Goal: Information Seeking & Learning: Learn about a topic

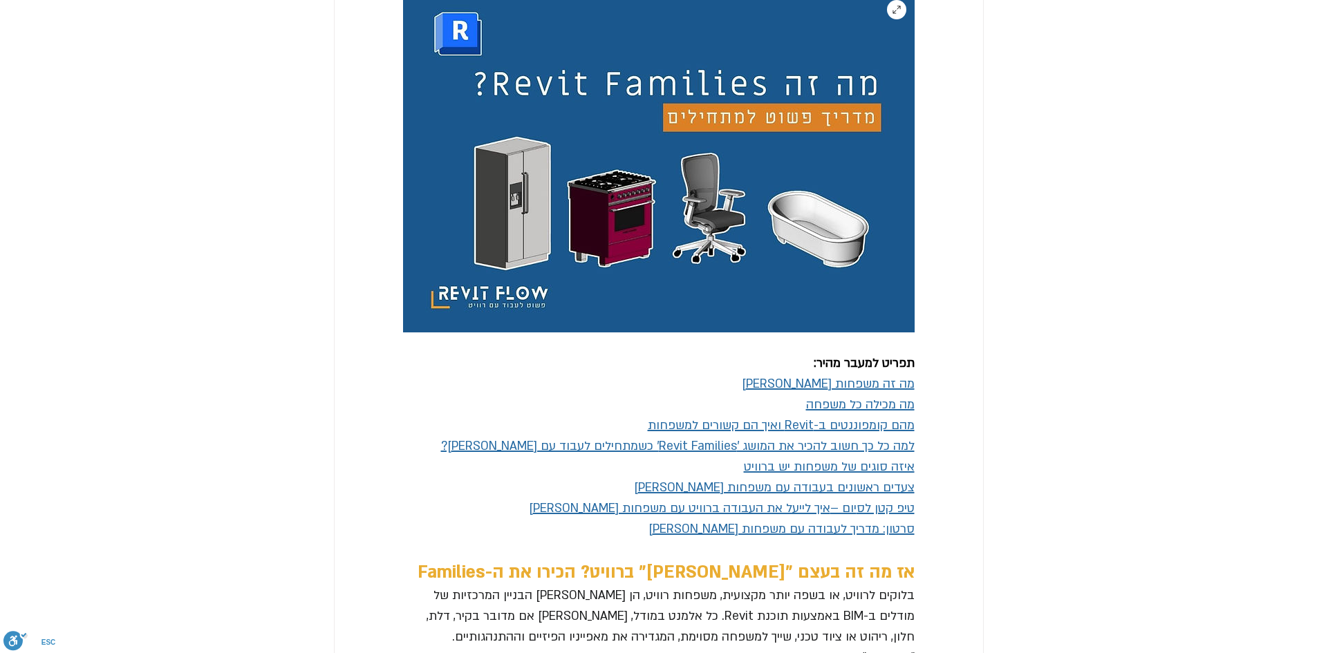
scroll to position [484, 0]
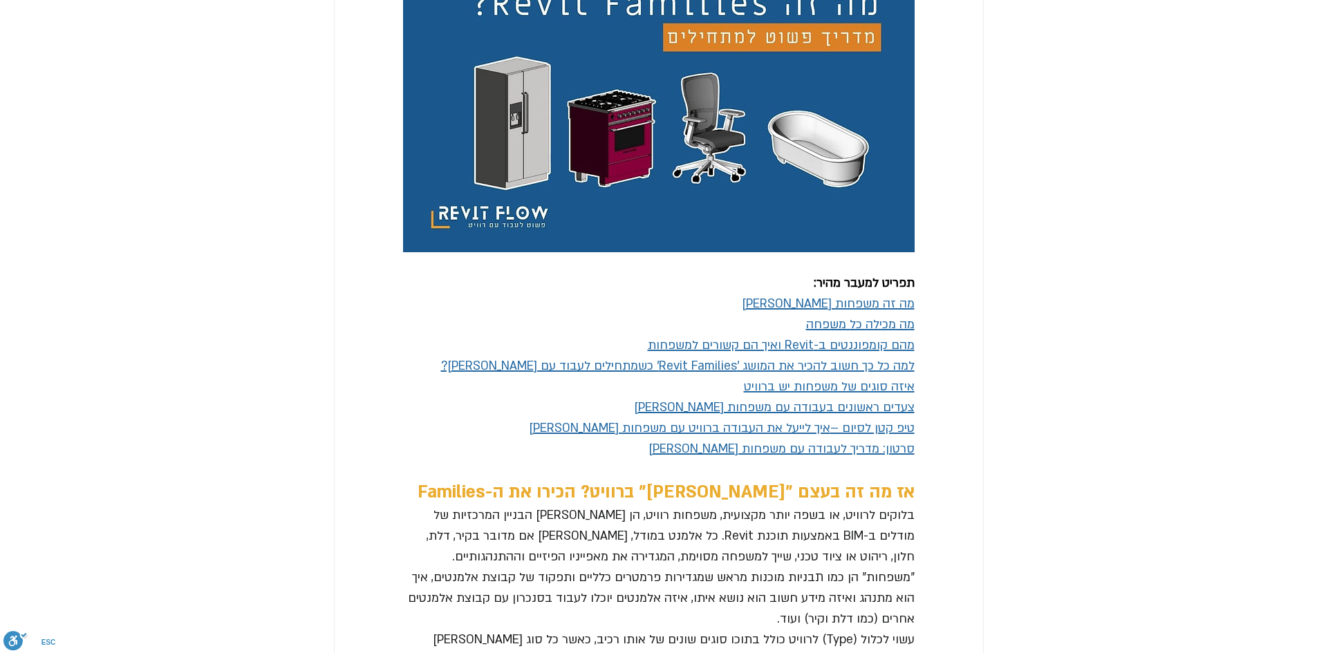
click at [846, 457] on span "סרטון: מדריך לעבודה עם משפחות [PERSON_NAME]" at bounding box center [781, 449] width 266 height 16
click at [900, 457] on span "סרטון: מדריך לעבודה עם משפחות רוויט" at bounding box center [781, 449] width 266 height 16
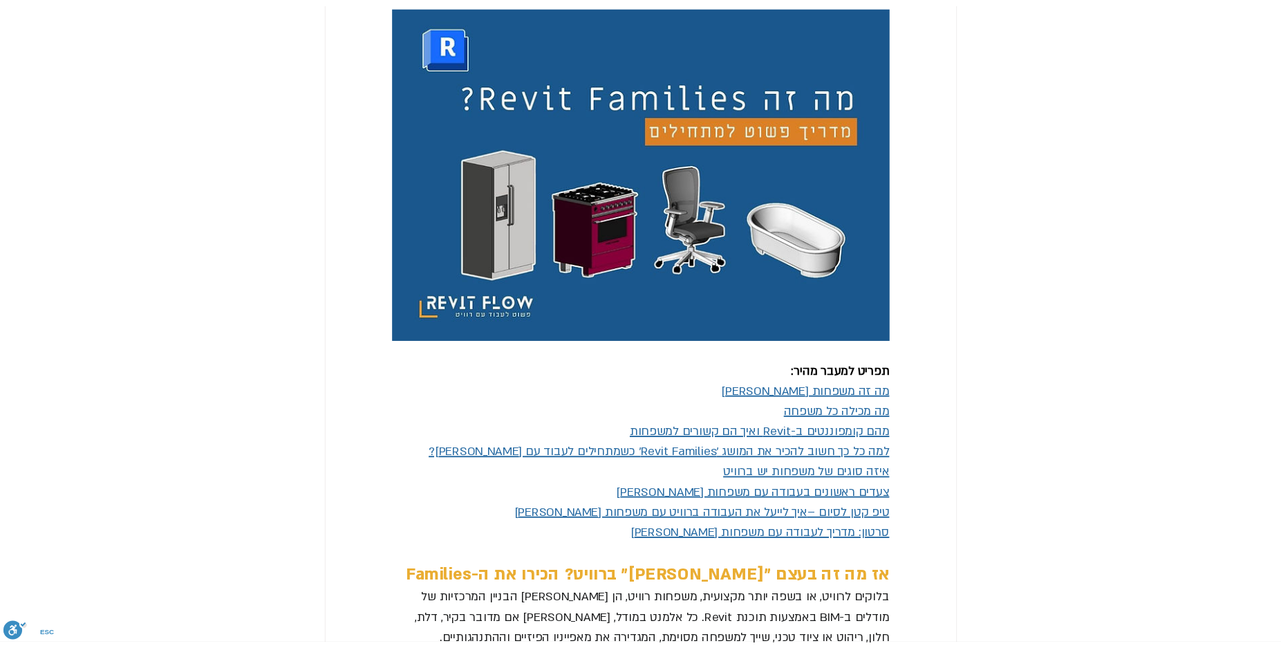
scroll to position [0, 0]
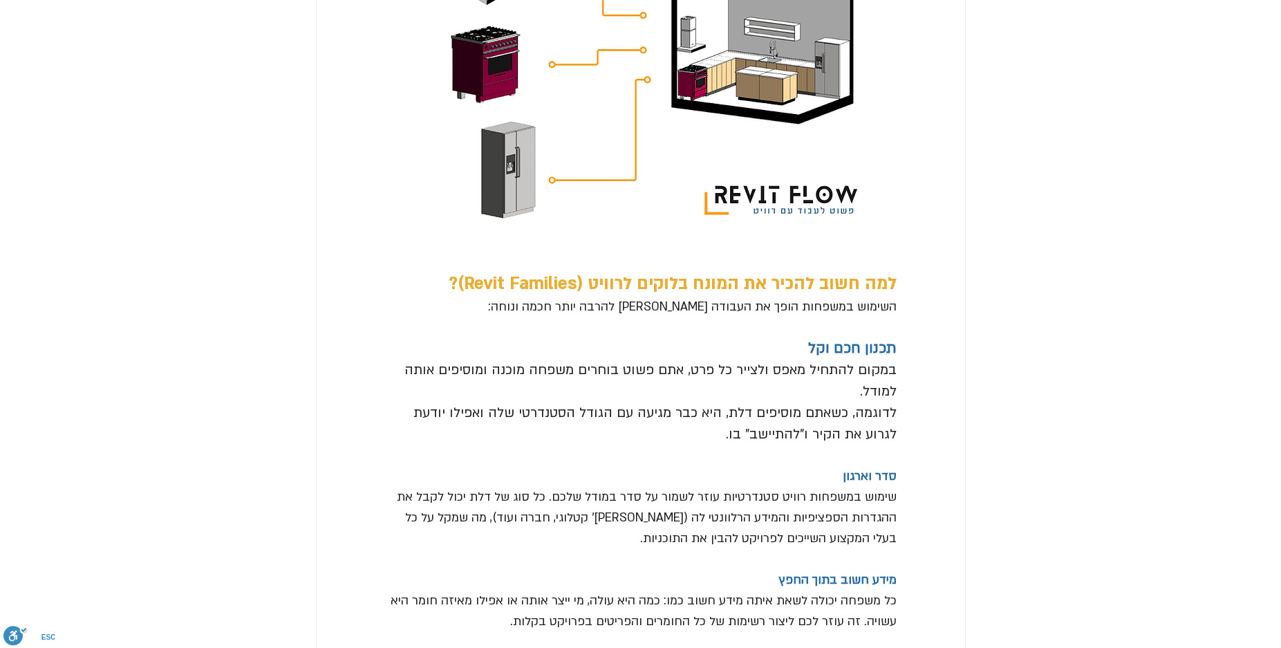
scroll to position [2386, 0]
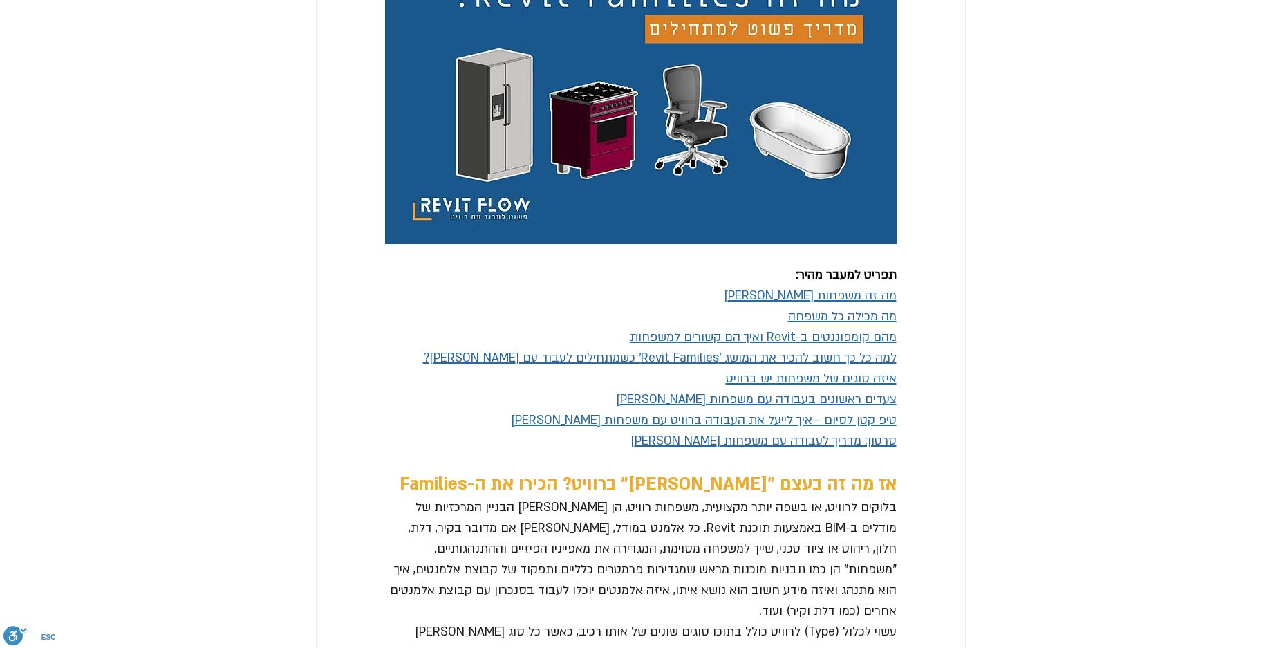
scroll to position [514, 0]
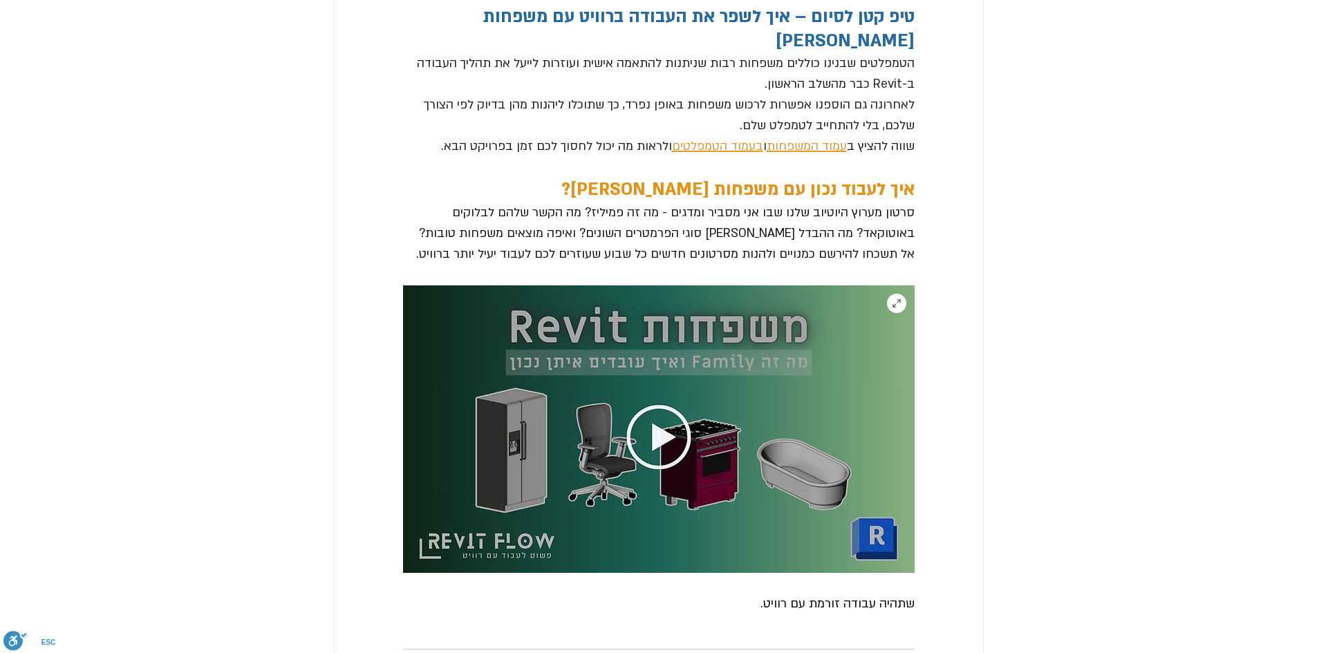
click at [679, 408] on img at bounding box center [658, 429] width 511 height 288
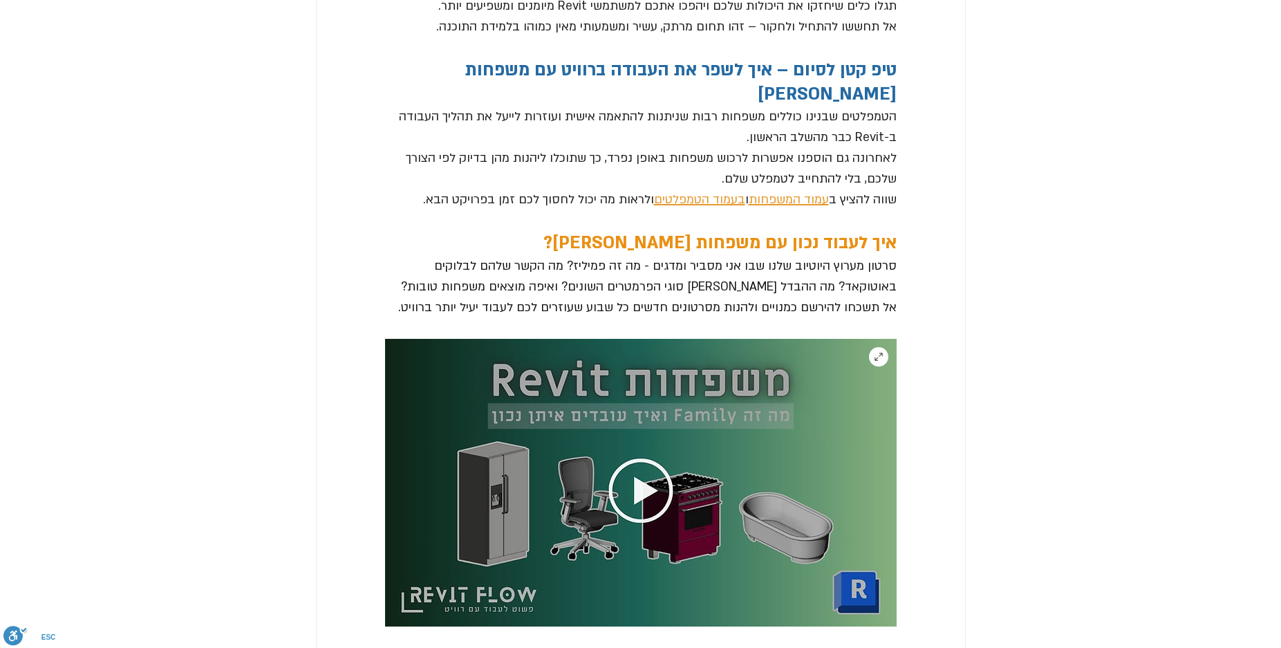
scroll to position [3508, 0]
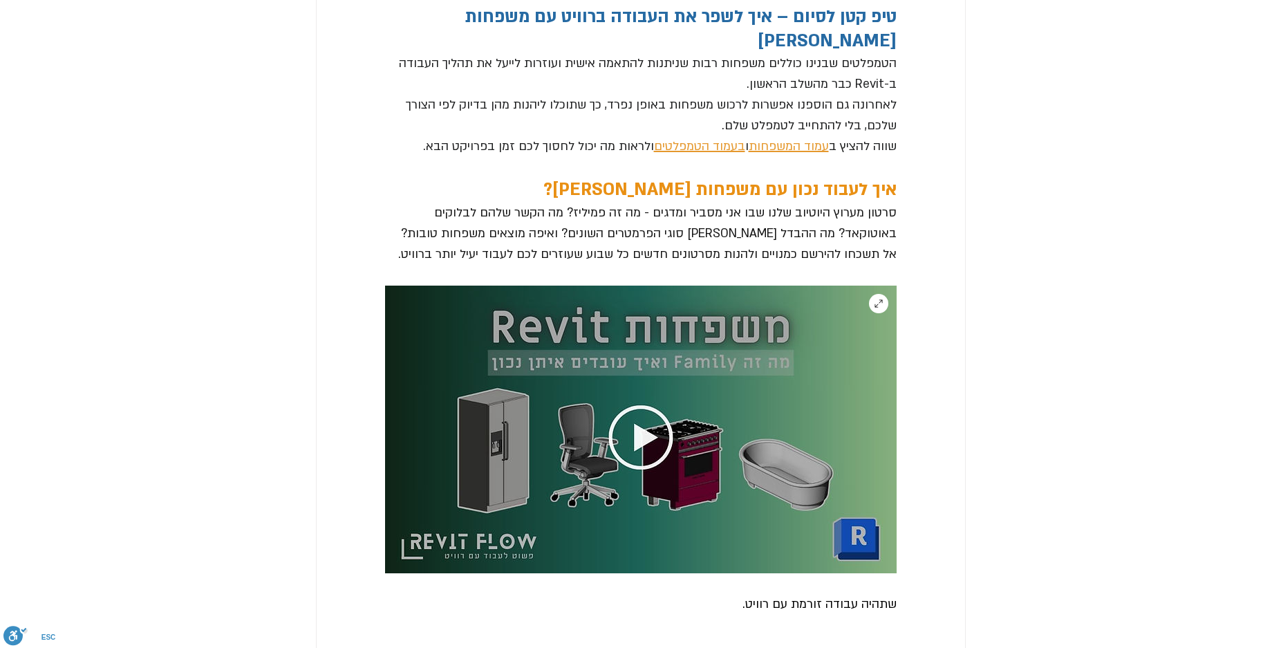
click at [670, 390] on img at bounding box center [640, 429] width 511 height 288
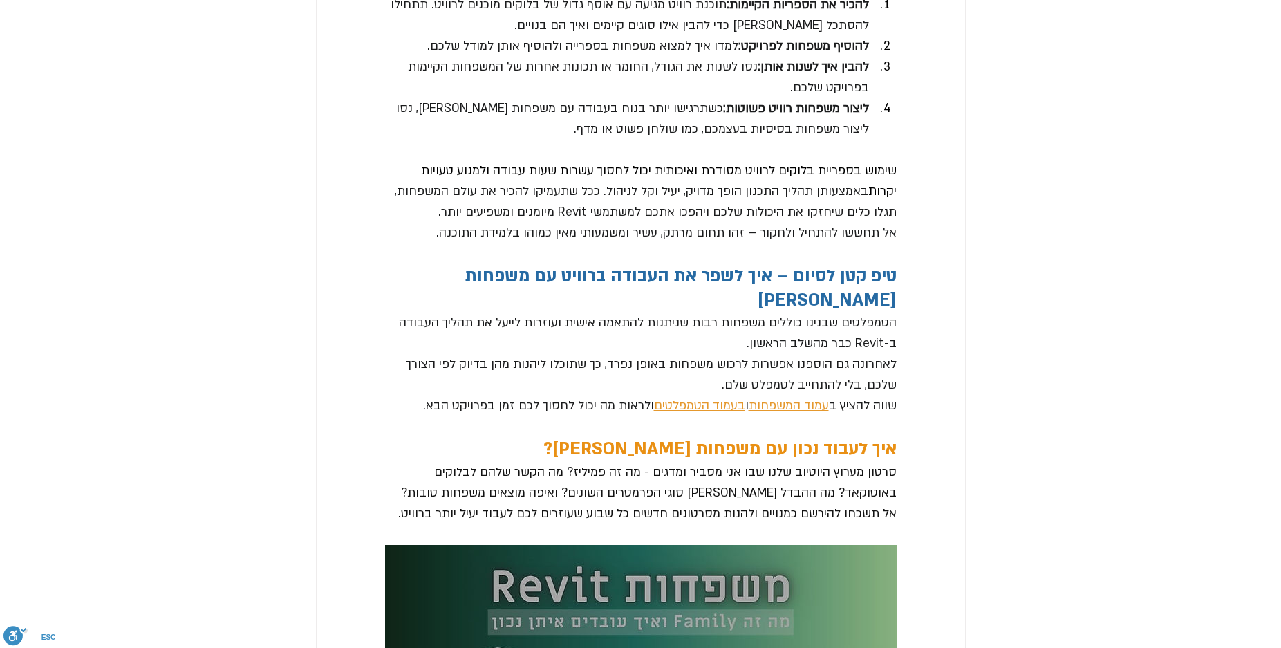
scroll to position [3231, 0]
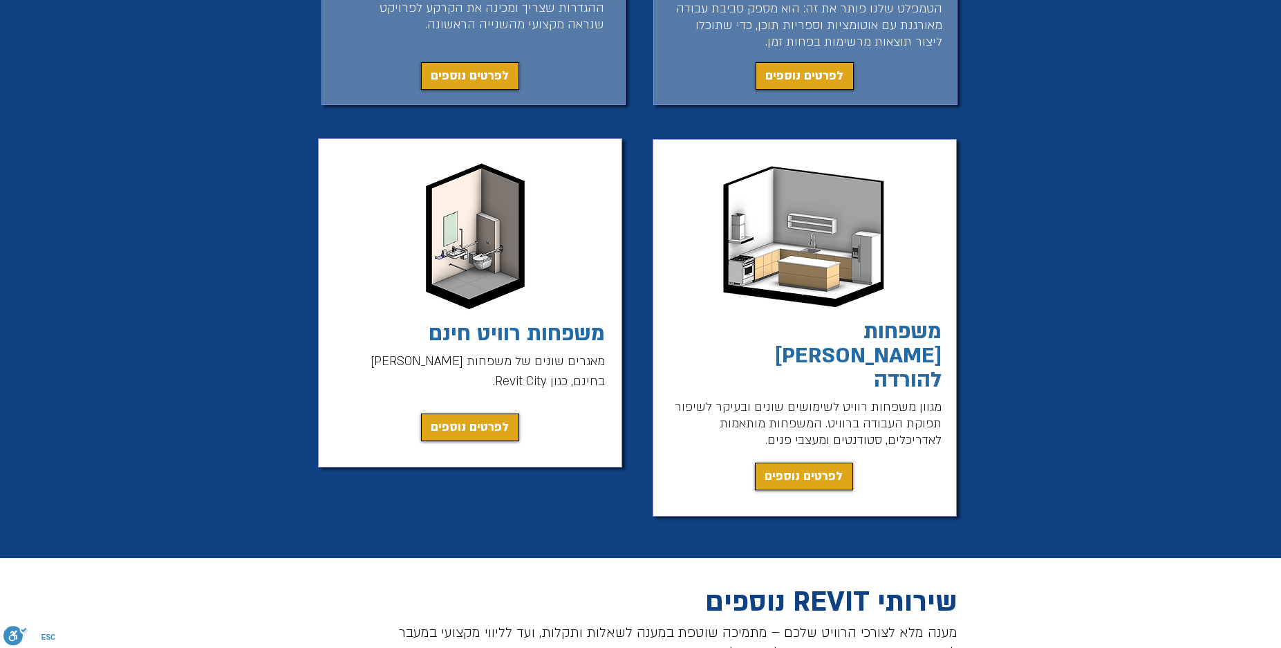
scroll to position [1037, 0]
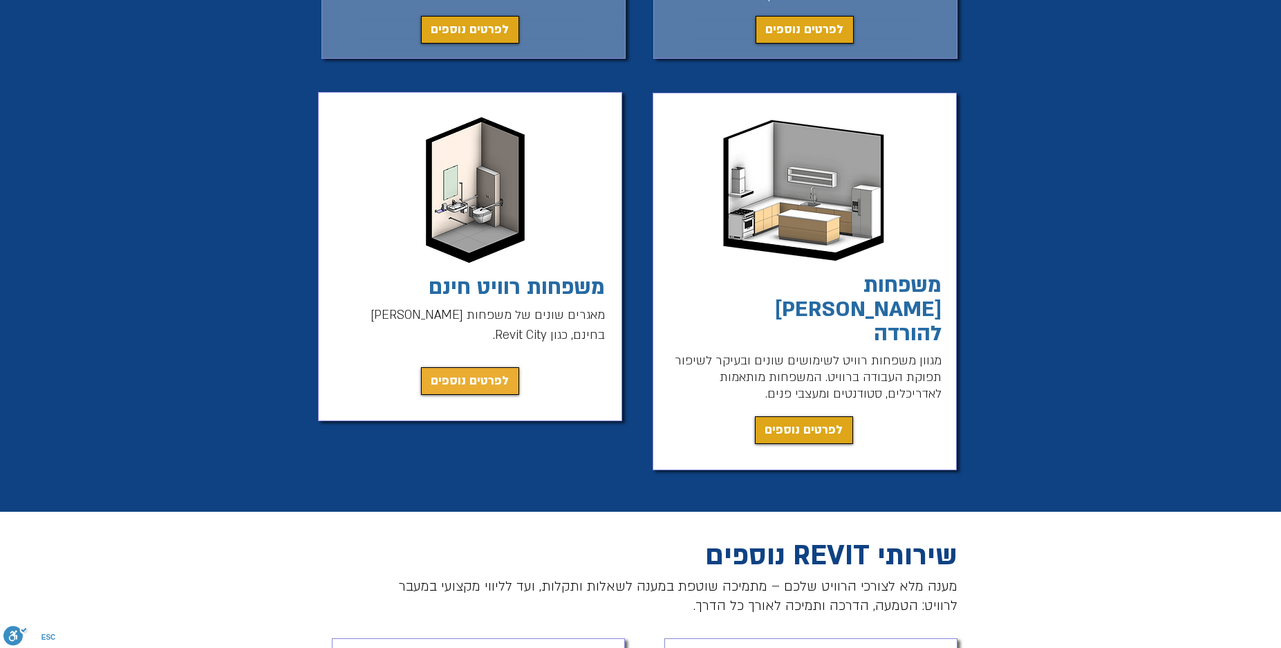
click at [476, 382] on span "לפרטים נוספים" at bounding box center [470, 380] width 78 height 19
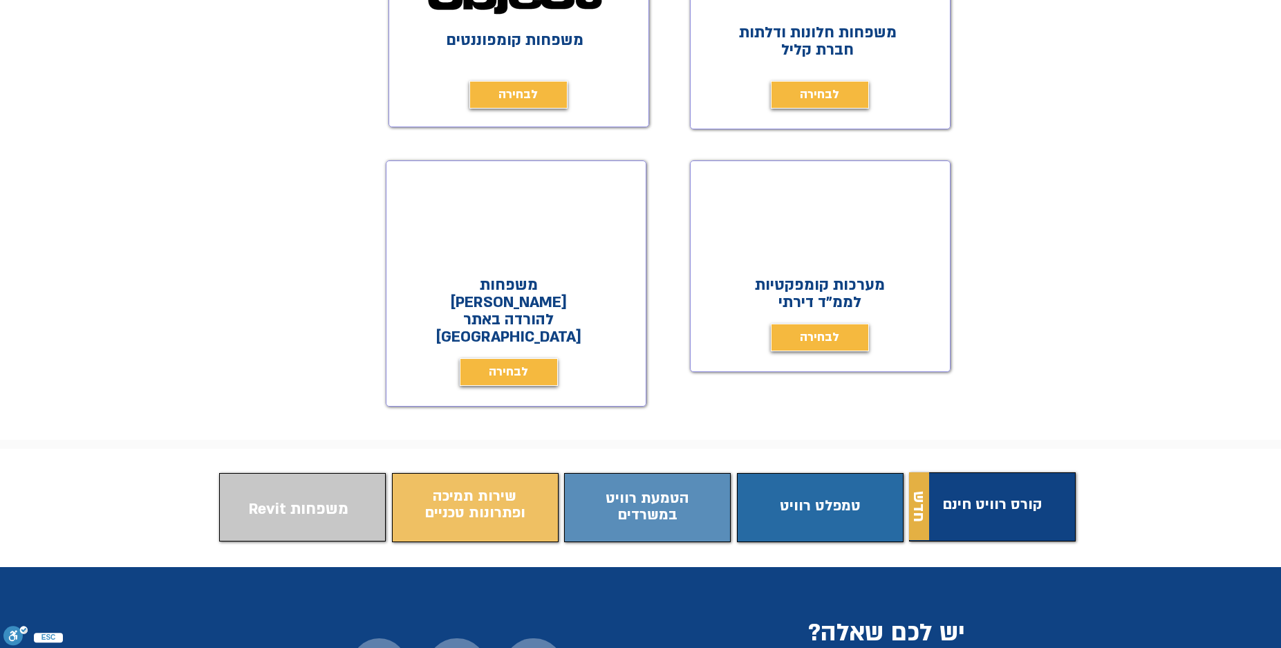
scroll to position [744, 0]
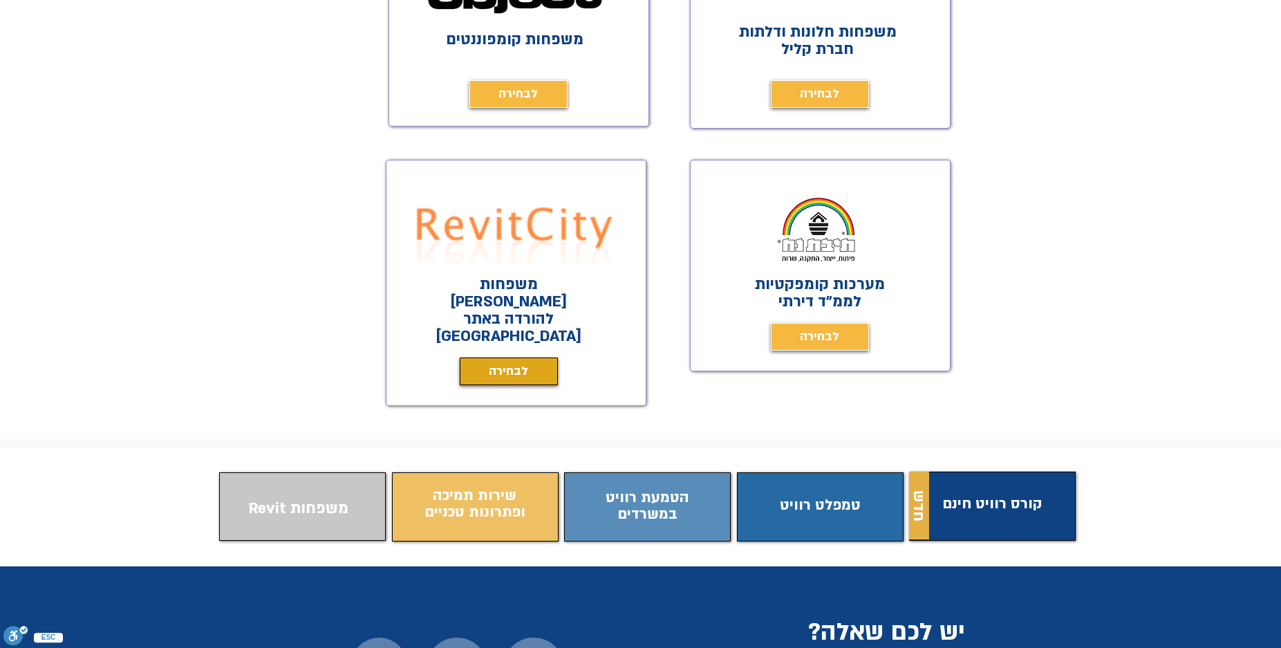
click at [509, 361] on span "לבחירה" at bounding box center [508, 370] width 39 height 19
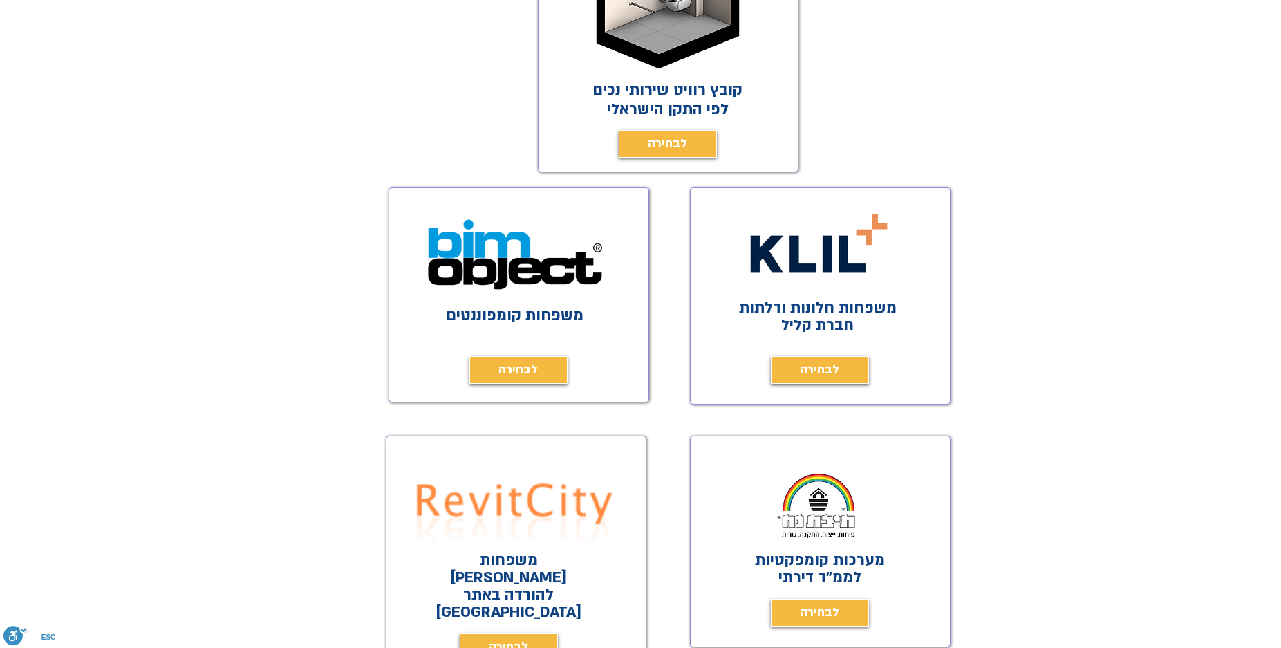
scroll to position [468, 0]
click at [801, 374] on span "לבחירה" at bounding box center [819, 370] width 39 height 19
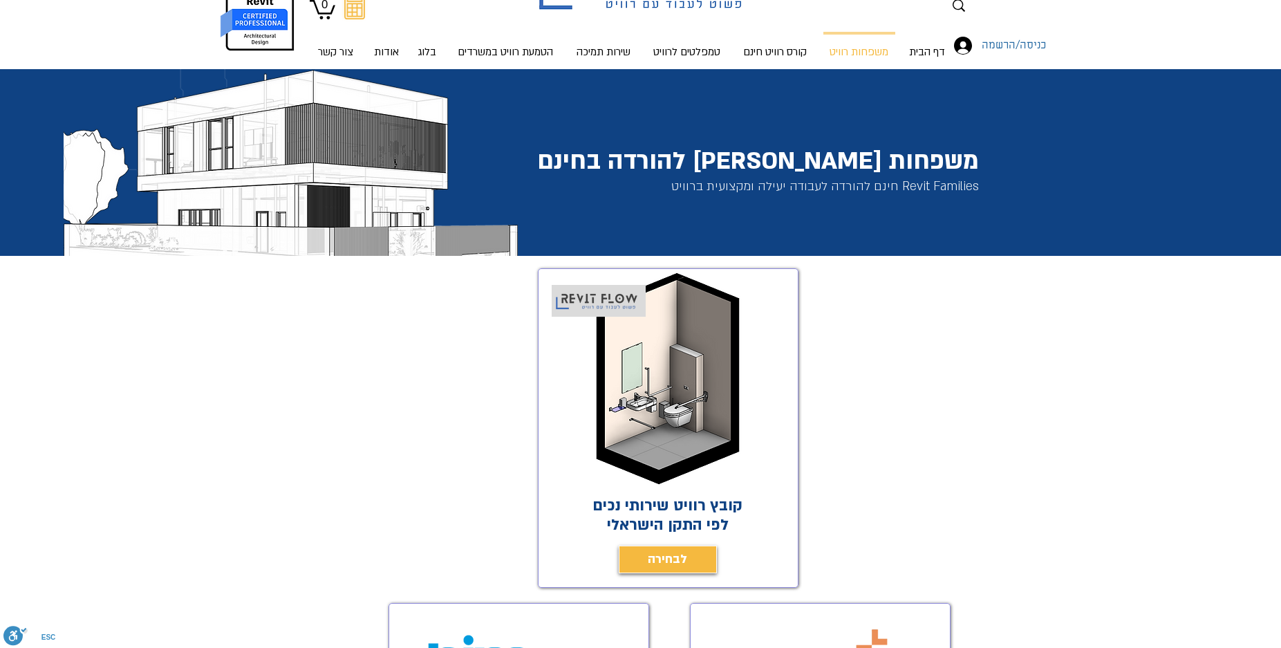
scroll to position [0, 0]
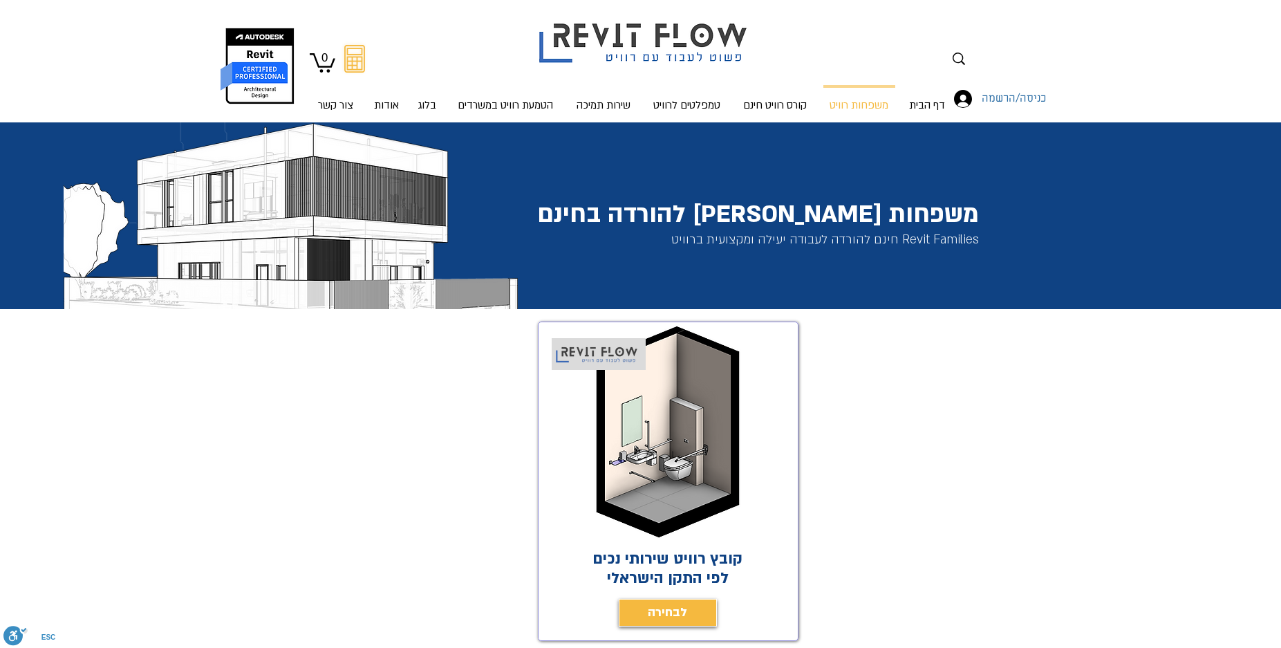
scroll to position [1037, 0]
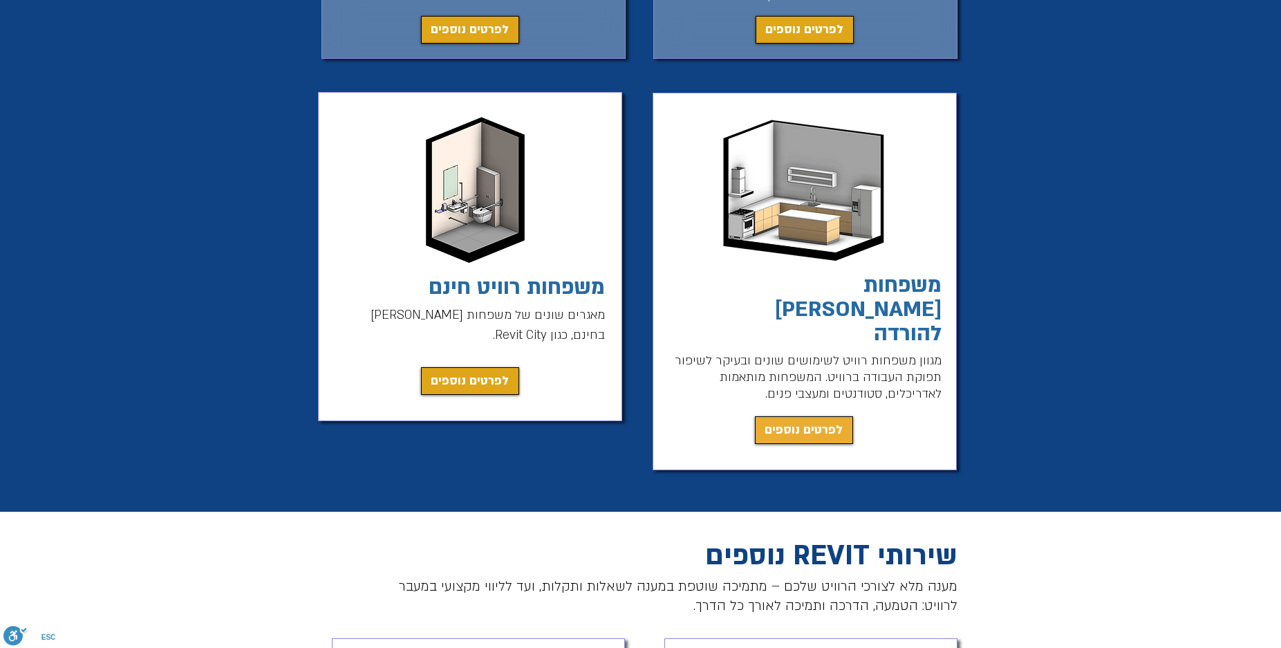
click at [816, 420] on span "לפרטים נוספים" at bounding box center [803, 429] width 78 height 19
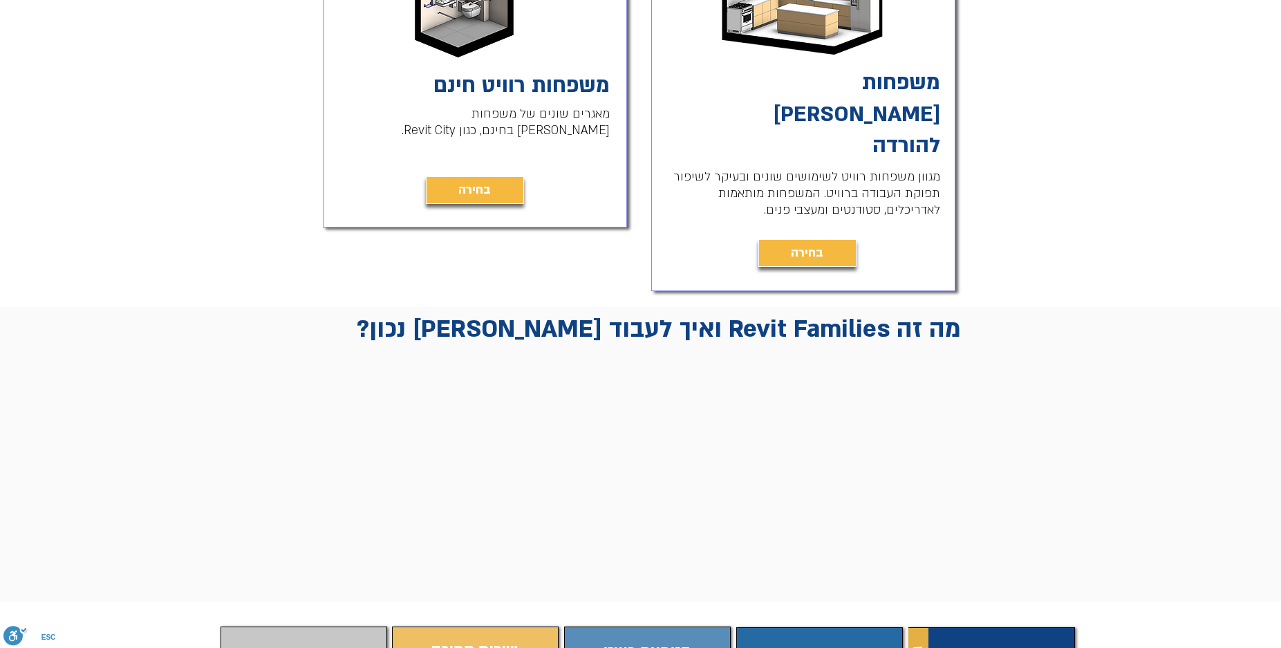
scroll to position [468, 0]
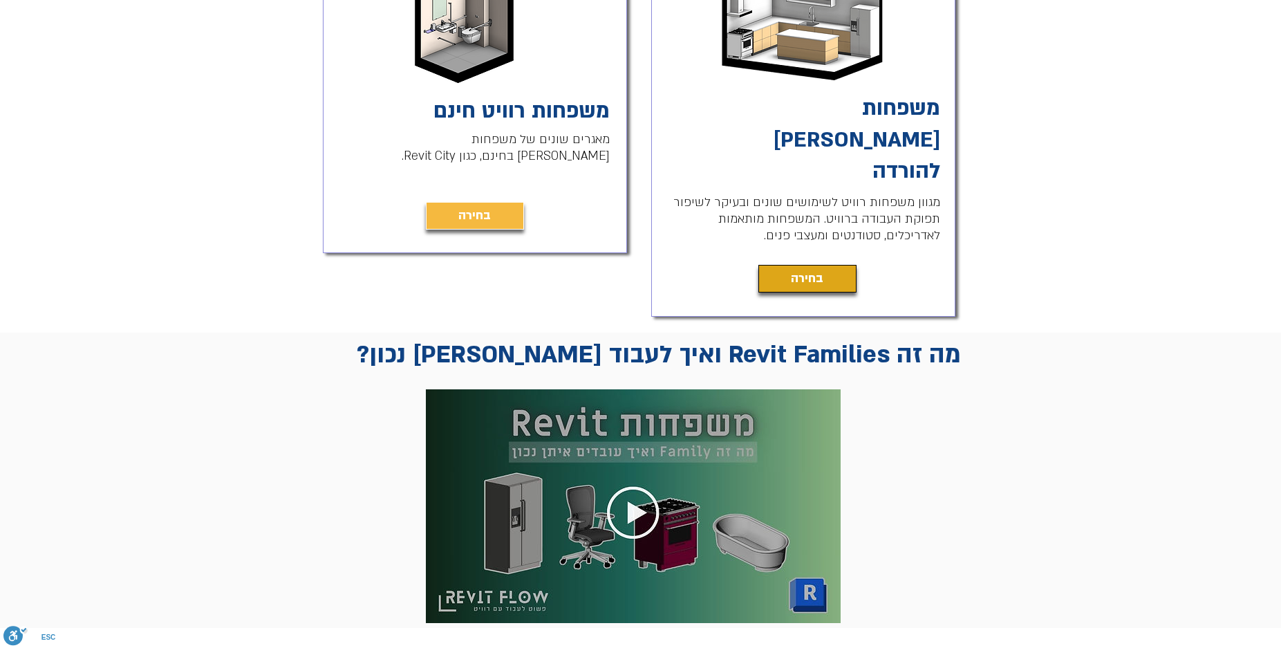
click at [811, 269] on span "בחירה" at bounding box center [807, 278] width 32 height 19
click at [806, 269] on span "בחירה" at bounding box center [807, 278] width 32 height 19
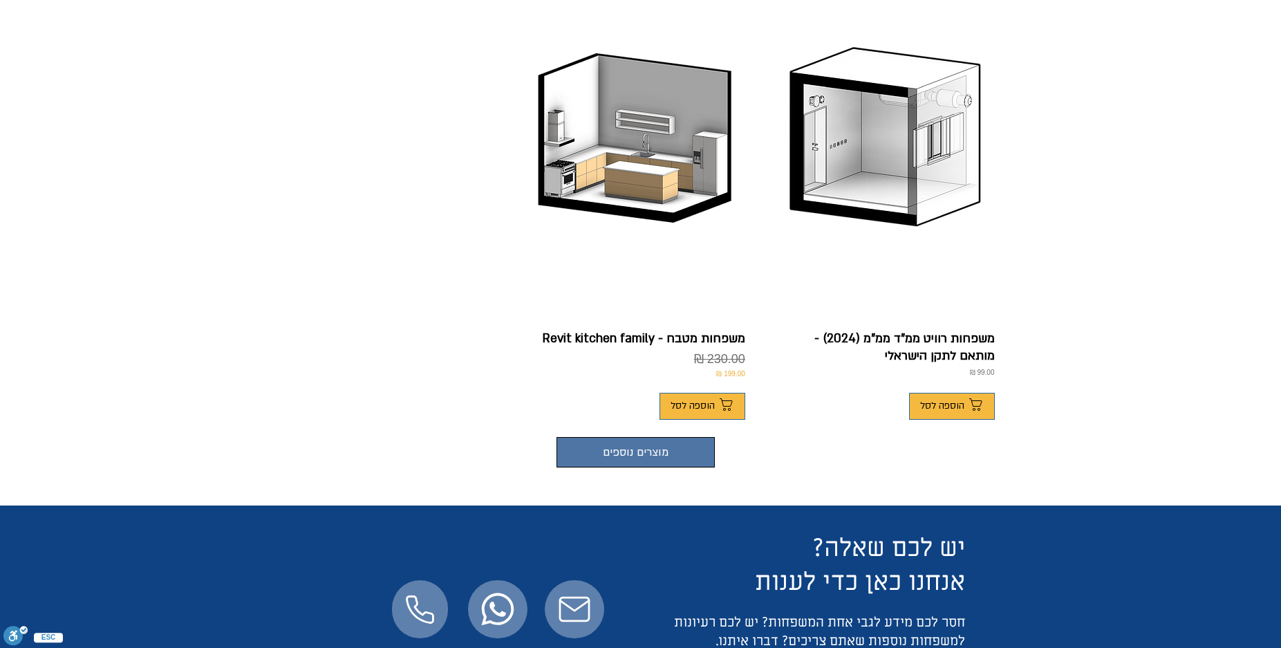
scroll to position [940, 0]
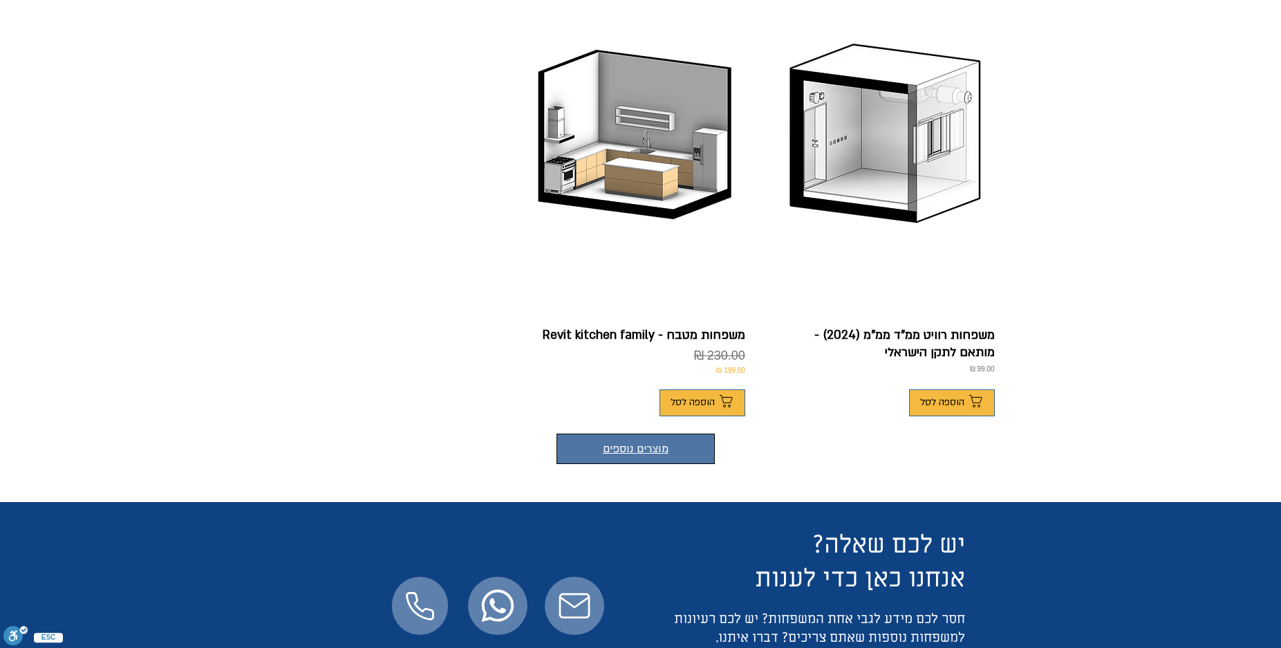
click at [656, 444] on button "מוצרים נוספים" at bounding box center [635, 448] width 158 height 30
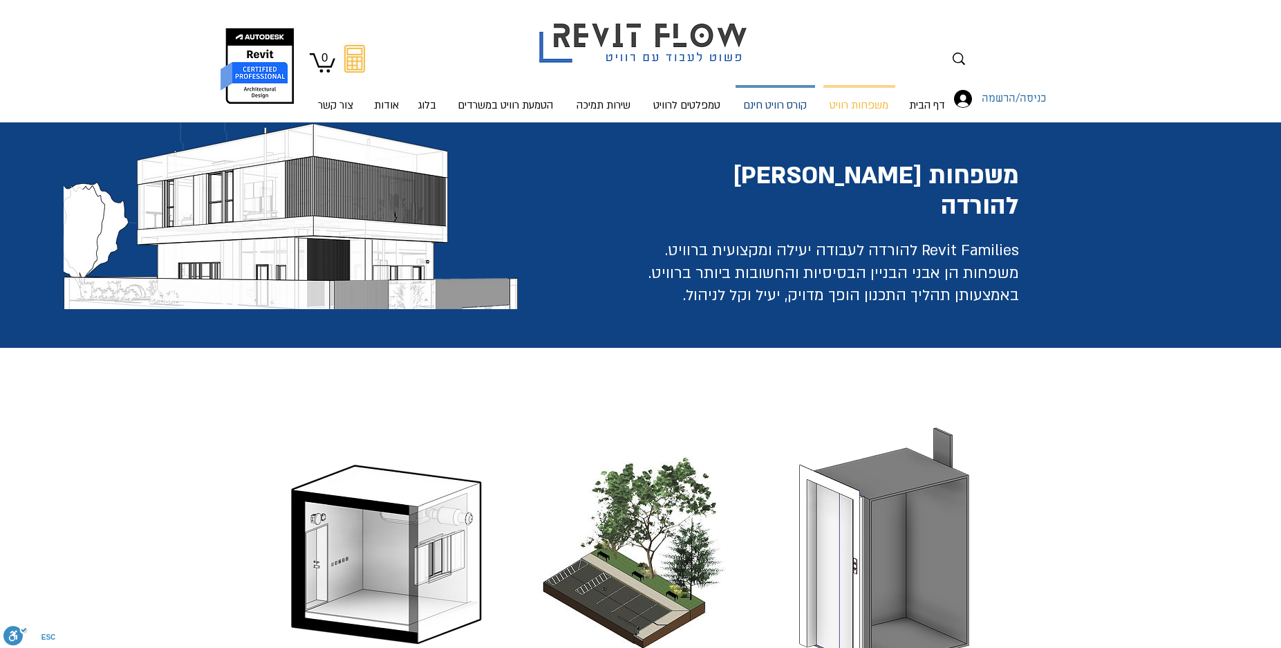
click at [755, 106] on p "קורס רוויט חינם" at bounding box center [775, 106] width 75 height 37
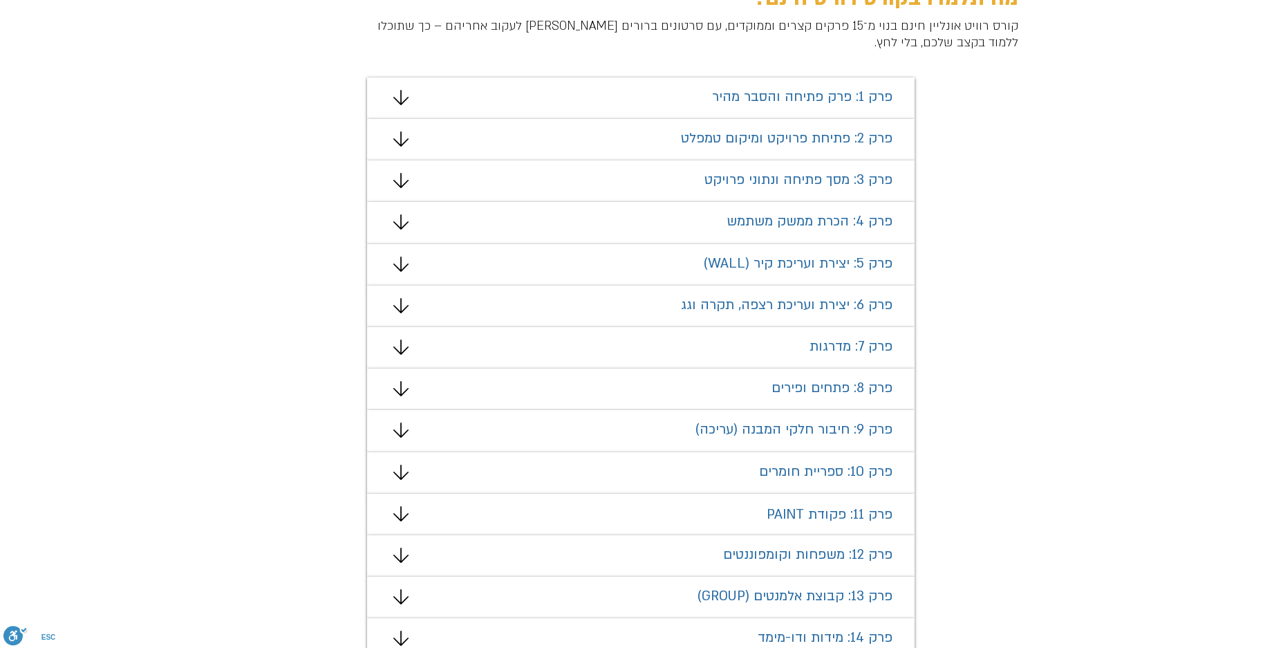
scroll to position [1037, 0]
